Goal: Task Accomplishment & Management: Use online tool/utility

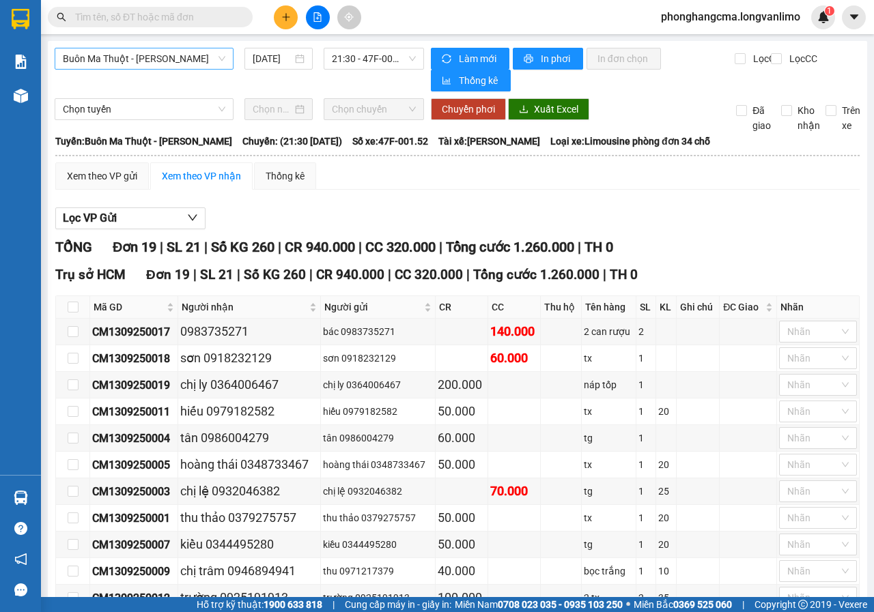
click at [179, 59] on span "Buôn Ma Thuột - [PERSON_NAME]" at bounding box center [144, 58] width 162 height 20
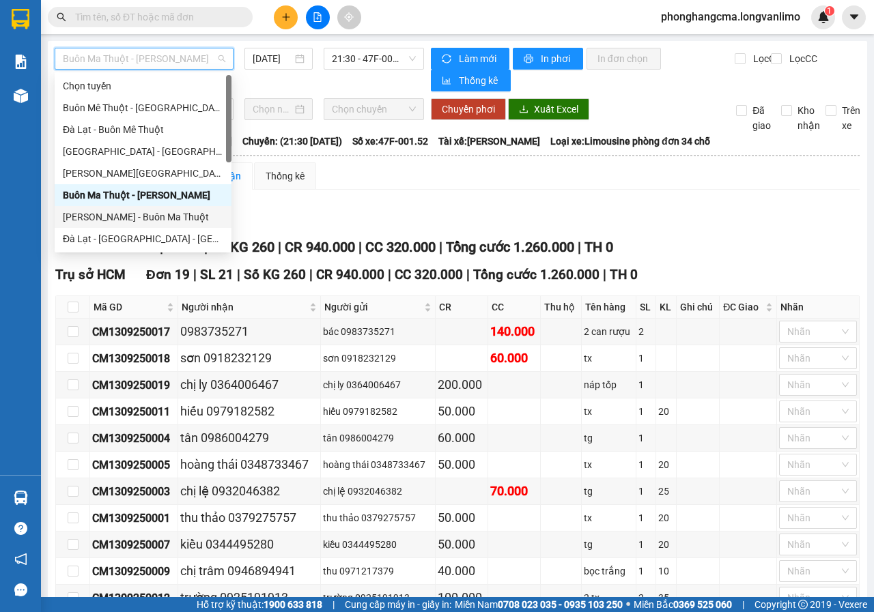
click at [105, 218] on div "[PERSON_NAME] - Buôn Ma Thuột" at bounding box center [143, 217] width 160 height 15
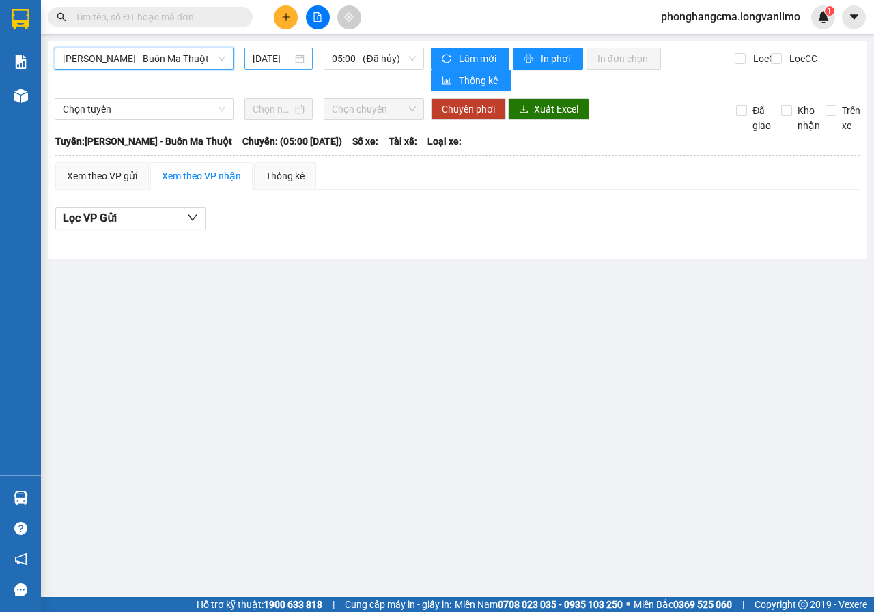
click at [304, 59] on div "[DATE]" at bounding box center [279, 58] width 52 height 15
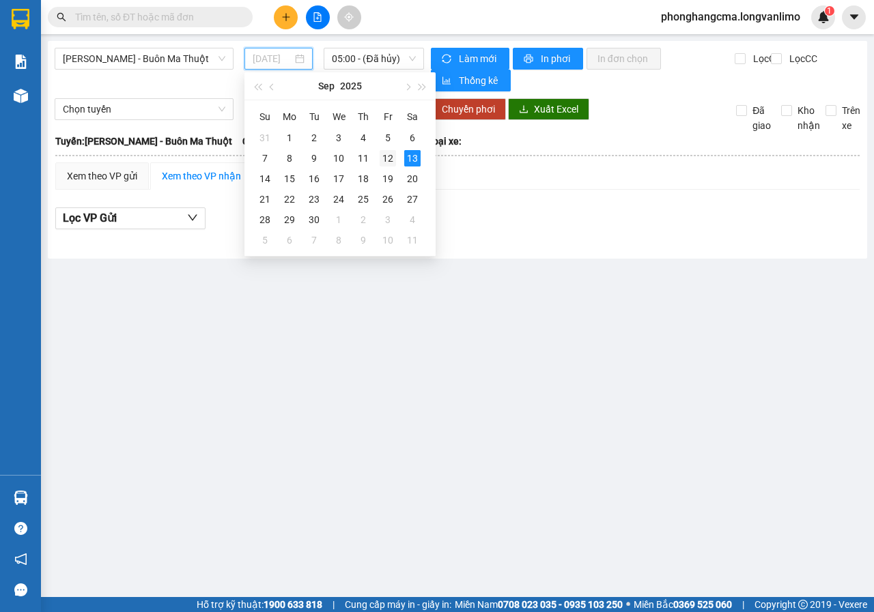
click at [390, 158] on div "12" at bounding box center [388, 158] width 16 height 16
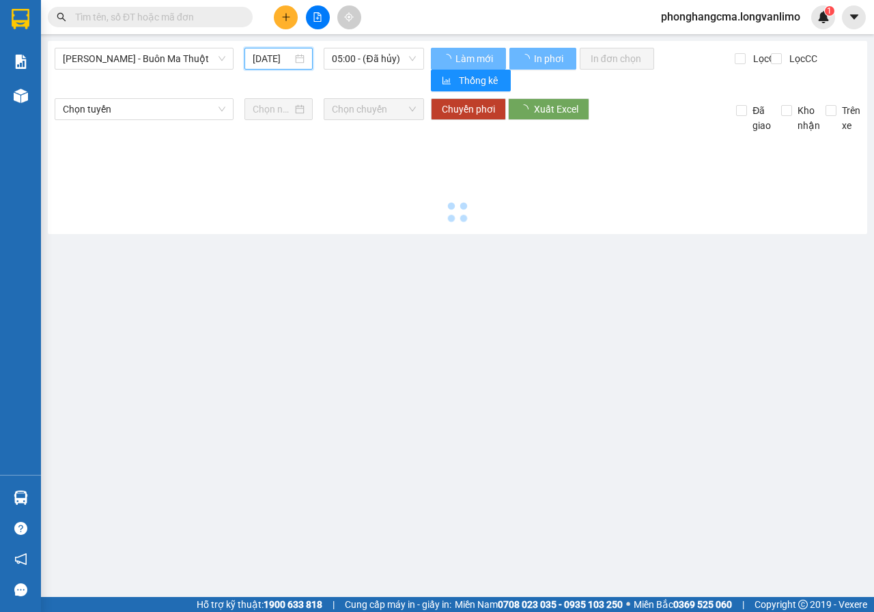
type input "[DATE]"
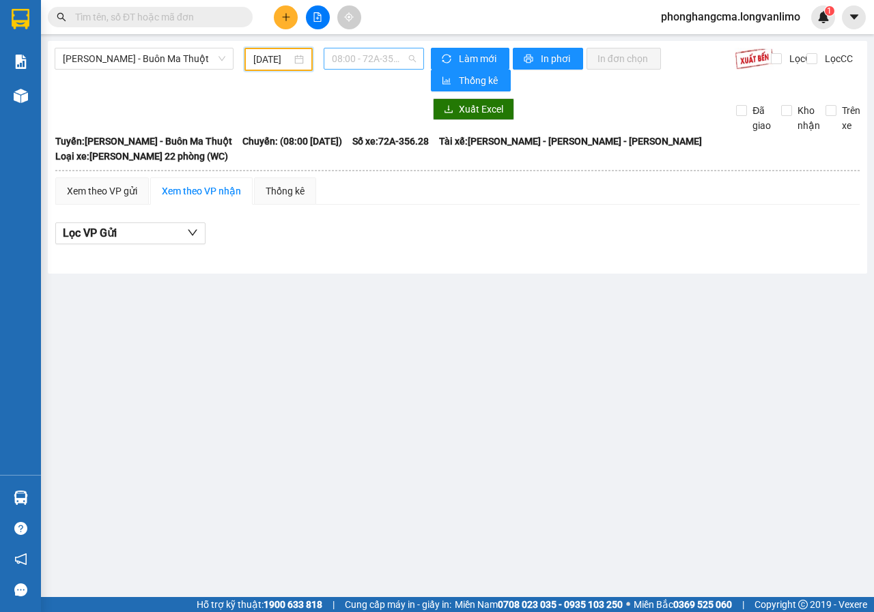
scroll to position [22, 0]
click at [397, 61] on span "08:00 - 72A-356.28" at bounding box center [373, 58] width 83 height 20
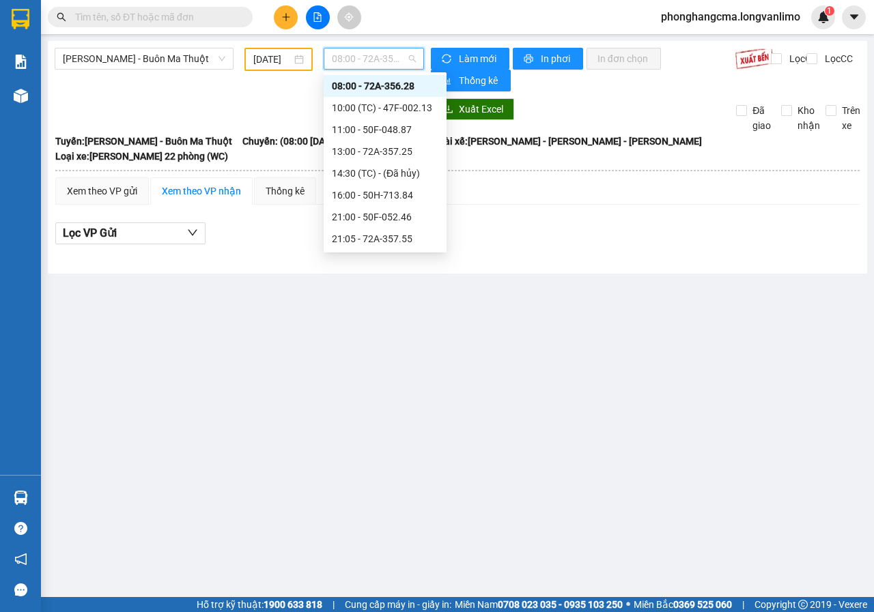
scroll to position [175, 0]
click at [378, 150] on div "22:00 - 47F-001.52" at bounding box center [385, 151] width 106 height 15
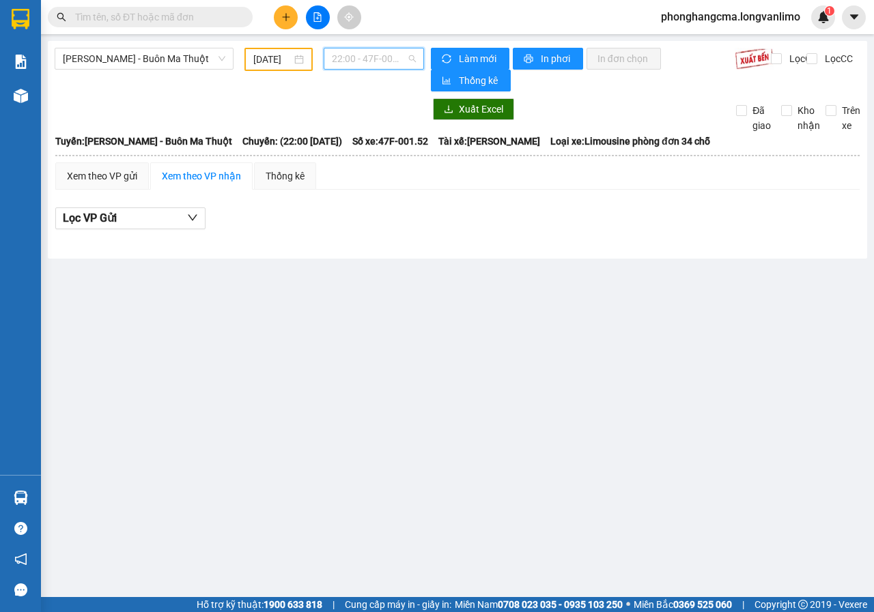
click at [375, 66] on span "22:00 - 47F-001.52" at bounding box center [373, 58] width 83 height 20
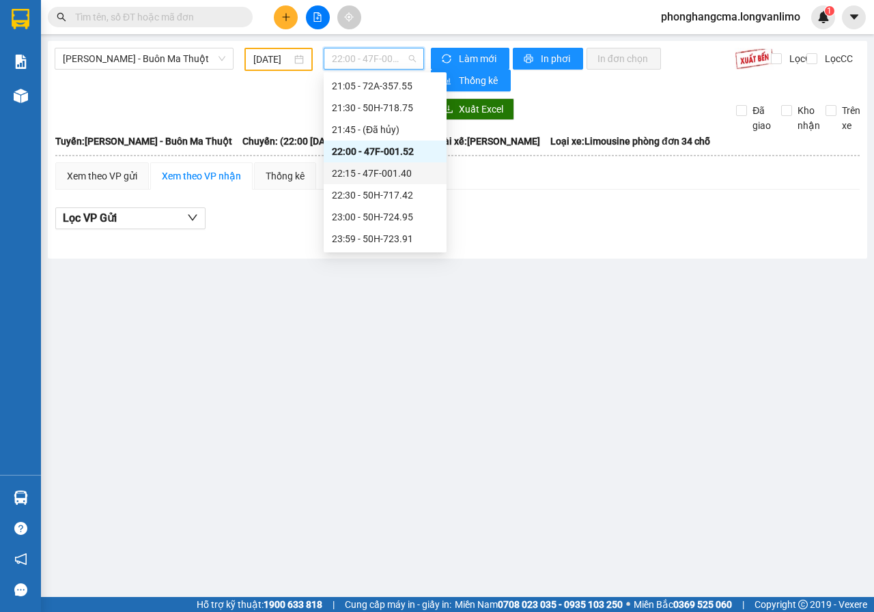
click at [375, 175] on div "22:15 - 47F-001.40" at bounding box center [385, 173] width 106 height 15
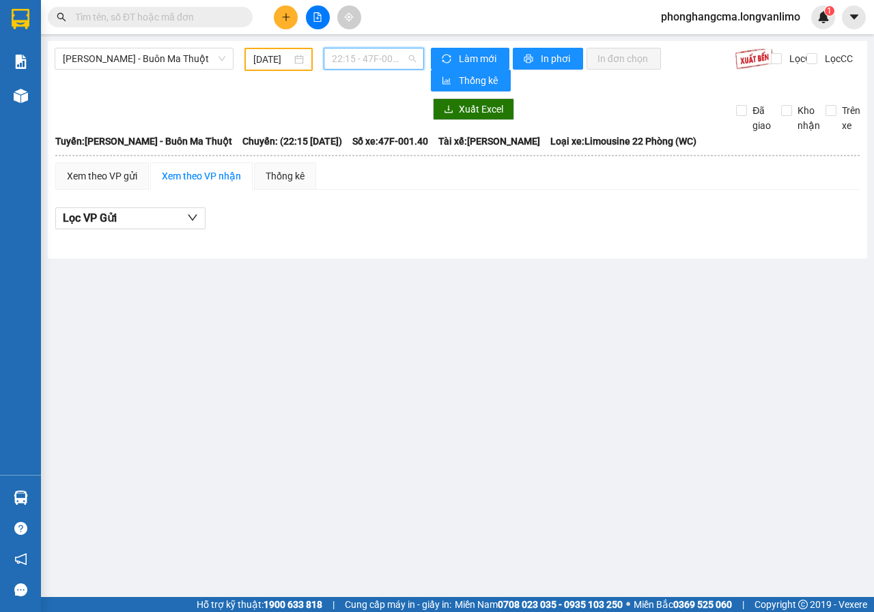
drag, startPoint x: 372, startPoint y: 57, endPoint x: 380, endPoint y: 106, distance: 50.5
click at [372, 57] on span "22:15 - 47F-001.40" at bounding box center [373, 58] width 83 height 20
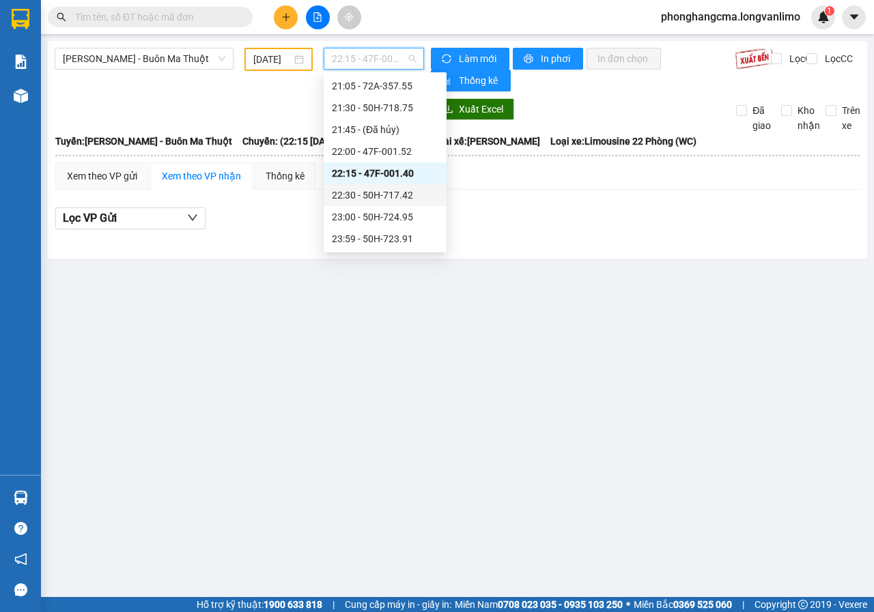
click at [371, 196] on div "22:30 - 50H-717.42" at bounding box center [385, 195] width 106 height 15
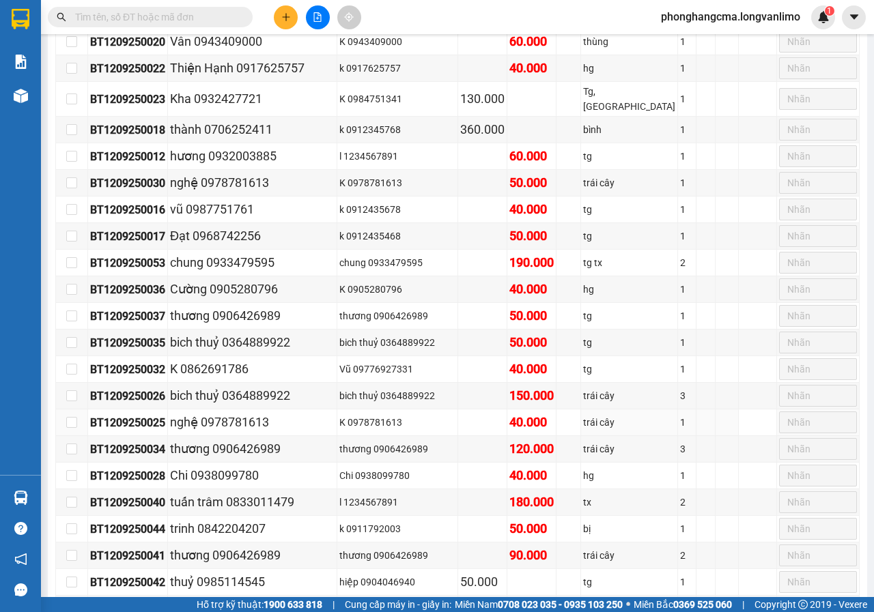
scroll to position [1374, 0]
